Goal: Communication & Community: Answer question/provide support

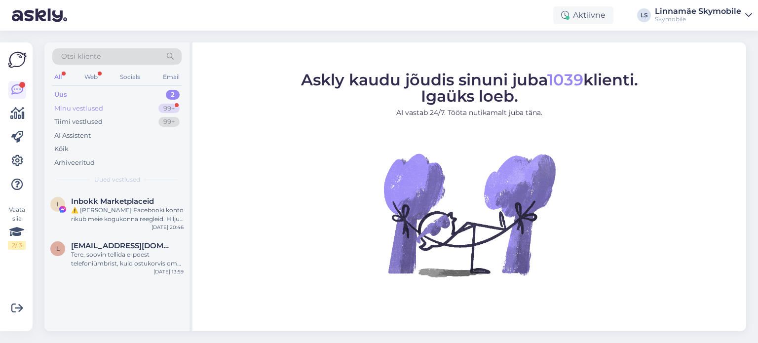
click at [101, 108] on div "Minu vestlused" at bounding box center [78, 109] width 49 height 10
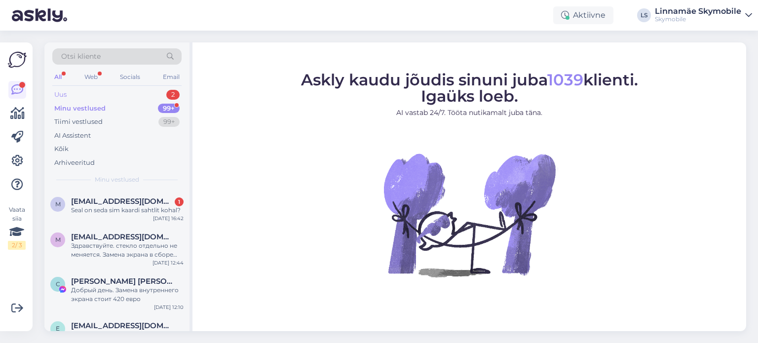
click at [65, 91] on div "Uus" at bounding box center [60, 95] width 12 height 10
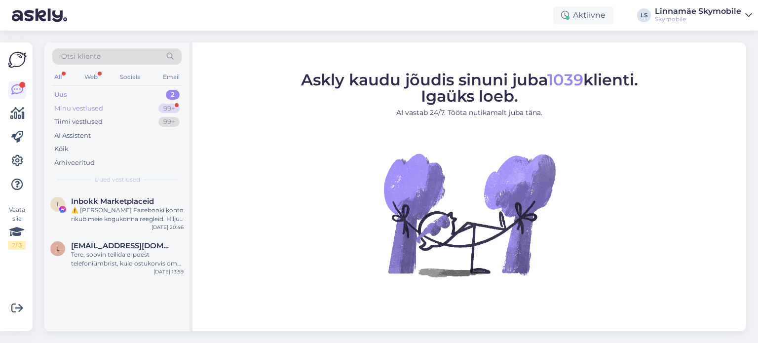
click at [71, 109] on div "Minu vestlused" at bounding box center [78, 109] width 49 height 10
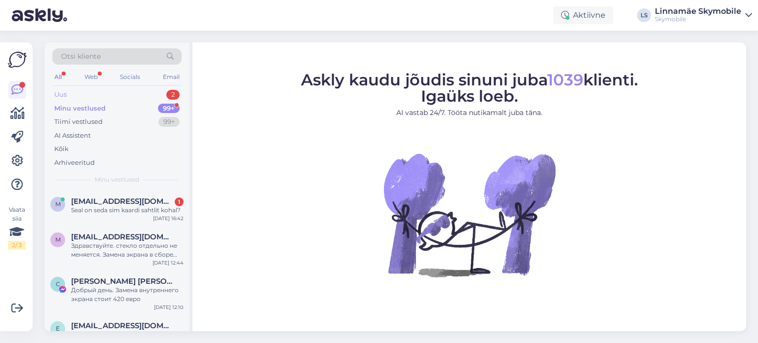
click at [65, 92] on div "Uus" at bounding box center [60, 95] width 12 height 10
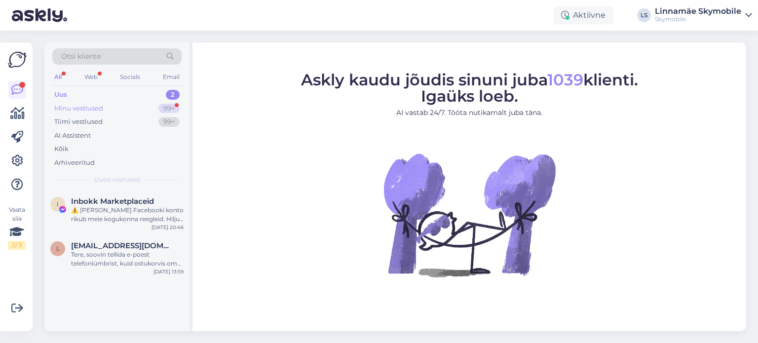
click at [126, 106] on div "Minu vestlused 99+" at bounding box center [116, 109] width 129 height 14
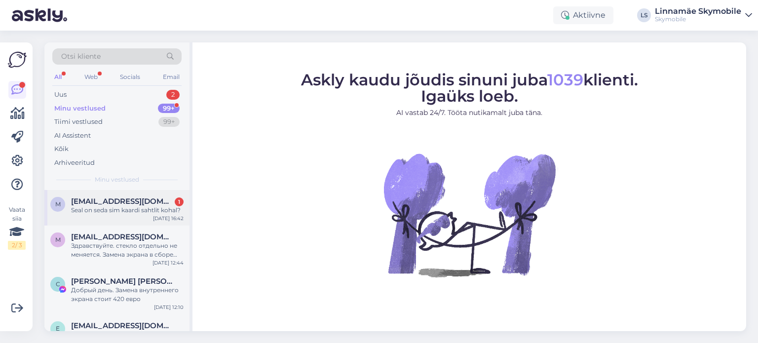
click at [116, 205] on span "[EMAIL_ADDRESS][DOMAIN_NAME]" at bounding box center [122, 201] width 103 height 9
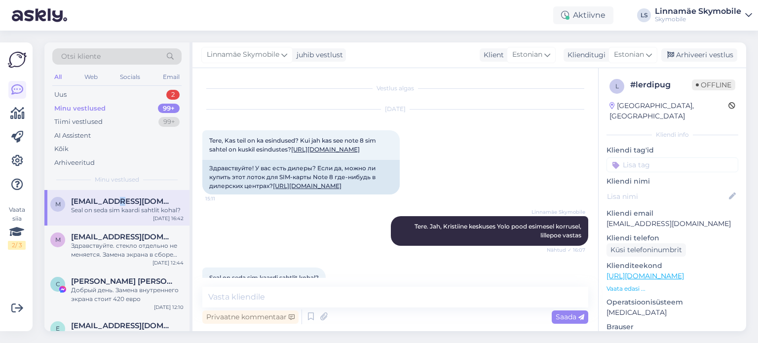
scroll to position [47, 0]
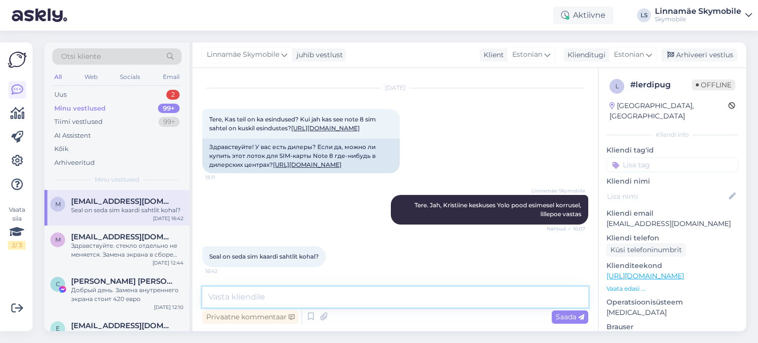
click at [250, 294] on textarea at bounding box center [395, 297] width 386 height 21
type textarea "m"
type textarea "mis värvi? musta?"
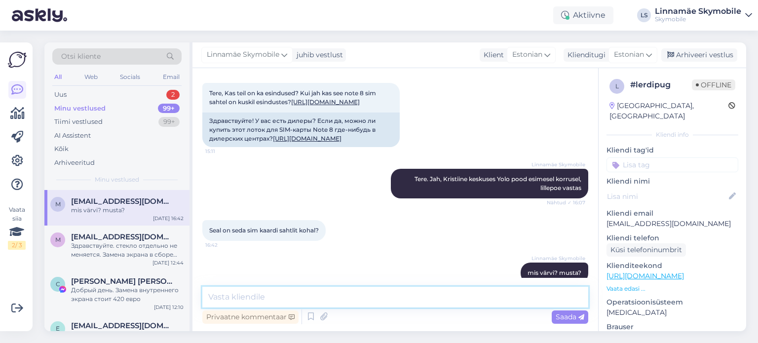
scroll to position [90, 0]
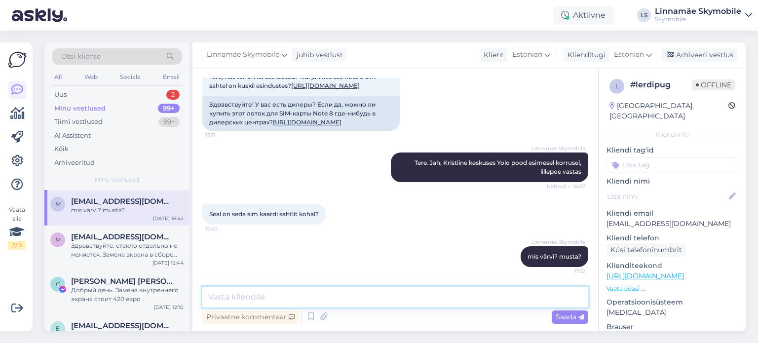
click at [441, 296] on textarea at bounding box center [395, 297] width 386 height 21
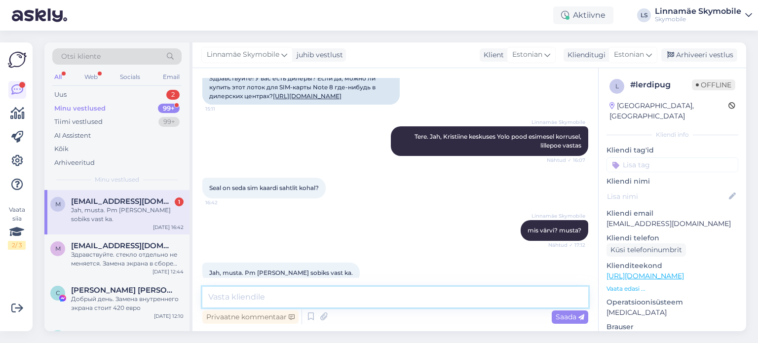
scroll to position [132, 0]
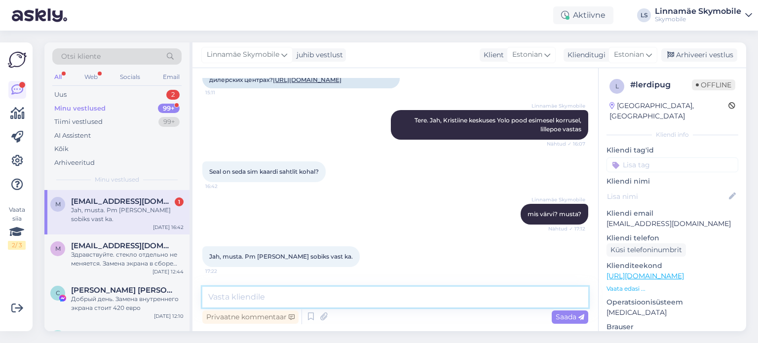
click at [322, 295] on textarea at bounding box center [395, 297] width 386 height 21
type textarea "jah, on kohapeal"
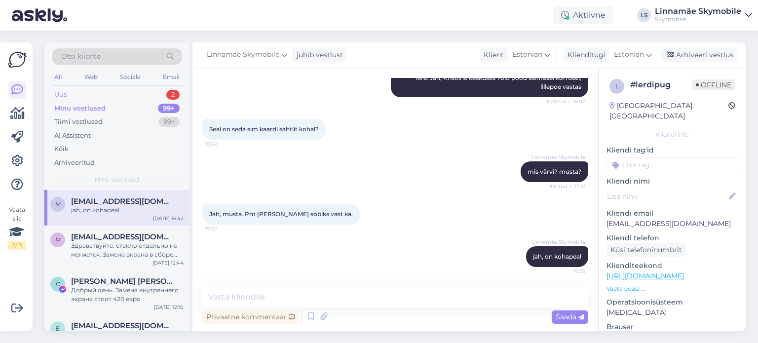
click at [76, 93] on div "Uus 2" at bounding box center [116, 95] width 129 height 14
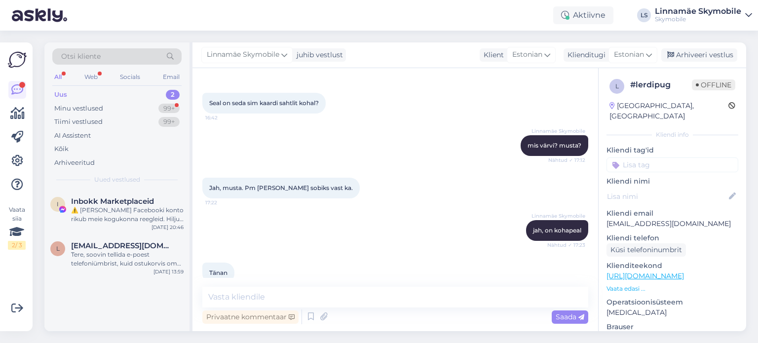
scroll to position [217, 0]
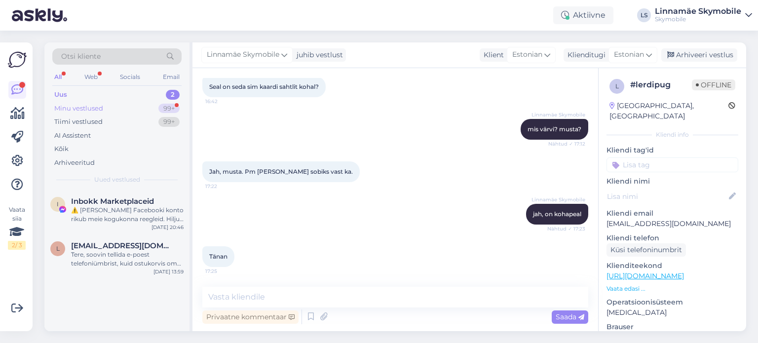
click at [85, 109] on div "Minu vestlused" at bounding box center [78, 109] width 49 height 10
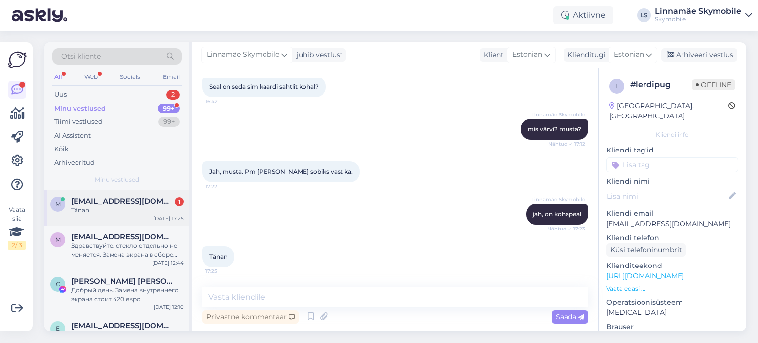
click at [110, 218] on div "m [PERSON_NAME][EMAIL_ADDRESS][DOMAIN_NAME] 1 Tänan [DATE] 17:25" at bounding box center [116, 208] width 145 height 36
